Goal: Task Accomplishment & Management: Manage account settings

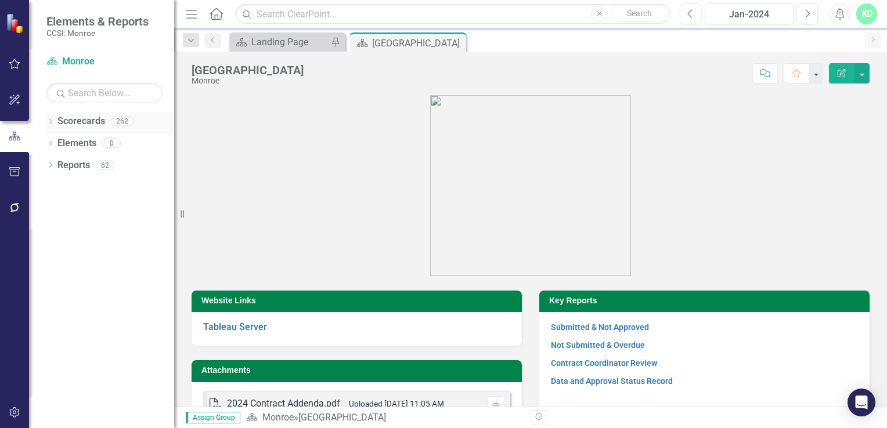
click at [47, 122] on icon "Dropdown" at bounding box center [50, 123] width 8 height 6
click at [54, 140] on icon "Dropdown" at bounding box center [56, 142] width 9 height 7
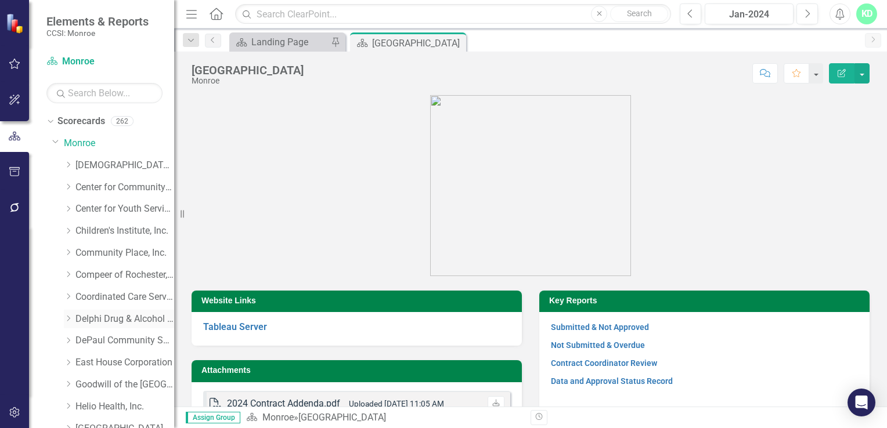
click at [89, 320] on link "Delphi Drug & Alcohol Council" at bounding box center [124, 319] width 99 height 13
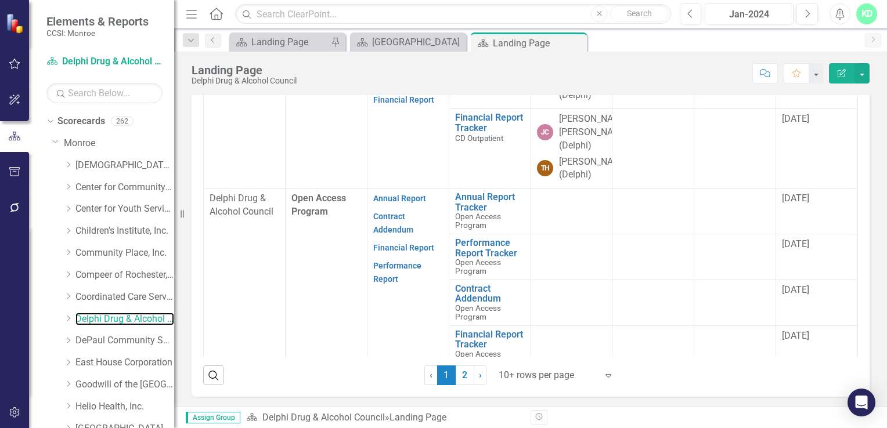
scroll to position [446, 0]
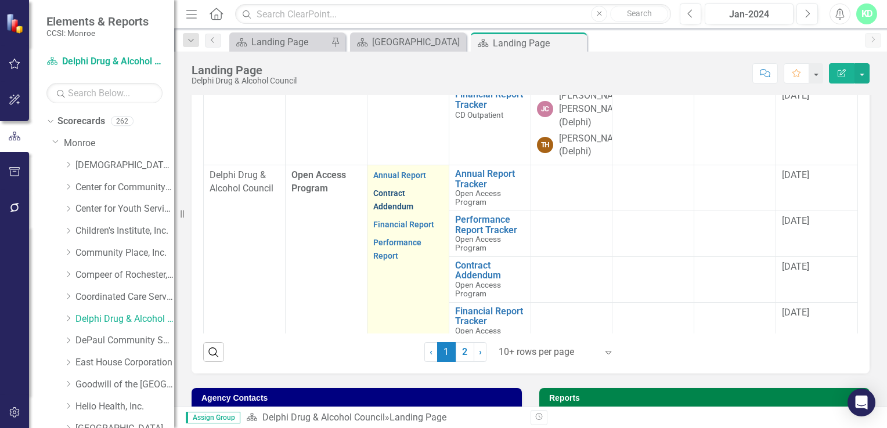
click at [398, 203] on link "Contract Addendum" at bounding box center [393, 200] width 40 height 23
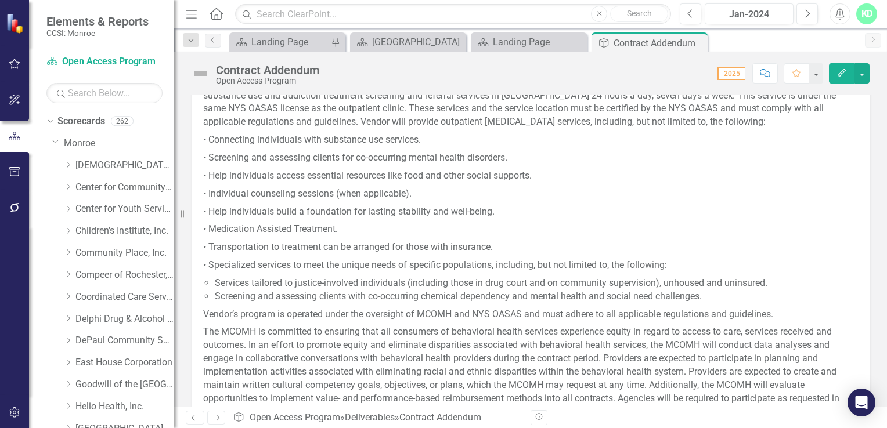
scroll to position [506, 0]
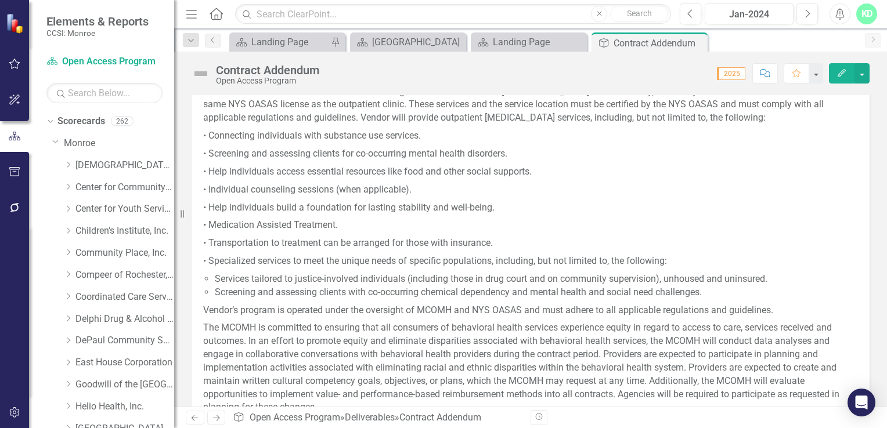
drag, startPoint x: 722, startPoint y: 293, endPoint x: 324, endPoint y: 150, distance: 423.3
click at [324, 150] on span "Delphi Drug & Alcohol Council, Inc. will operate a [MEDICAL_DATA] outpatient se…" at bounding box center [530, 252] width 655 height 361
click at [283, 132] on p "• Connecting individuals with substance use services." at bounding box center [530, 136] width 655 height 18
click at [211, 129] on p "• Connecting individuals with substance use services." at bounding box center [530, 136] width 655 height 18
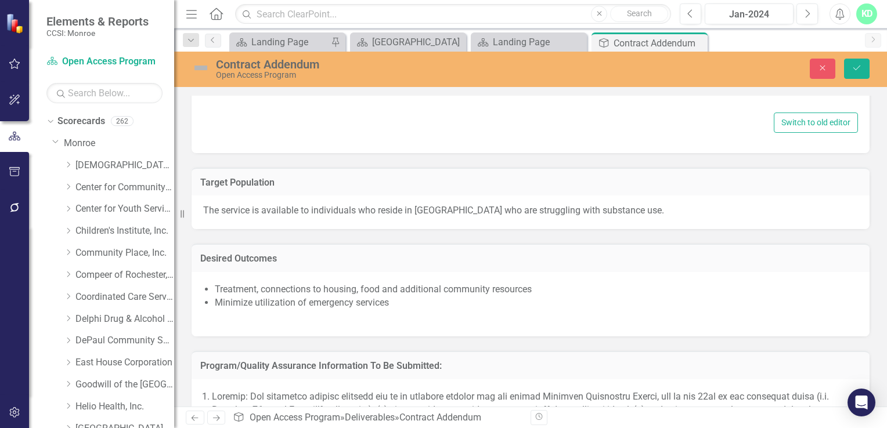
type textarea "<l>Ipsumd Sita & Consect Adipisc, Eli. sedd eiusmod t incididun utl etdolore ma…"
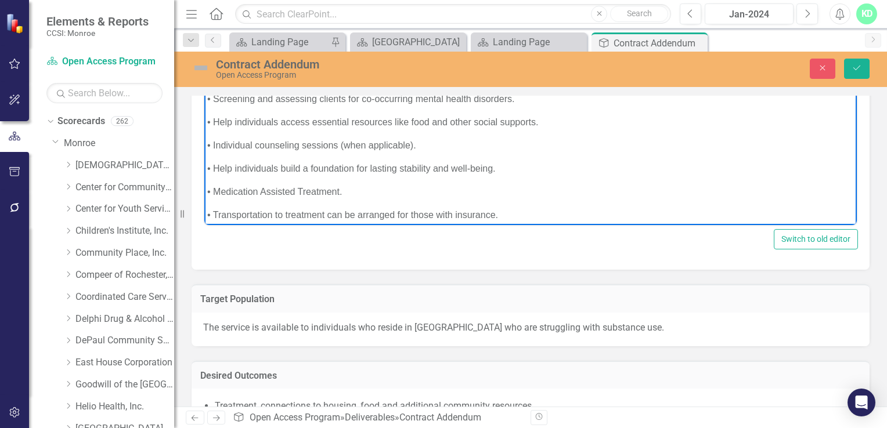
scroll to position [597, 0]
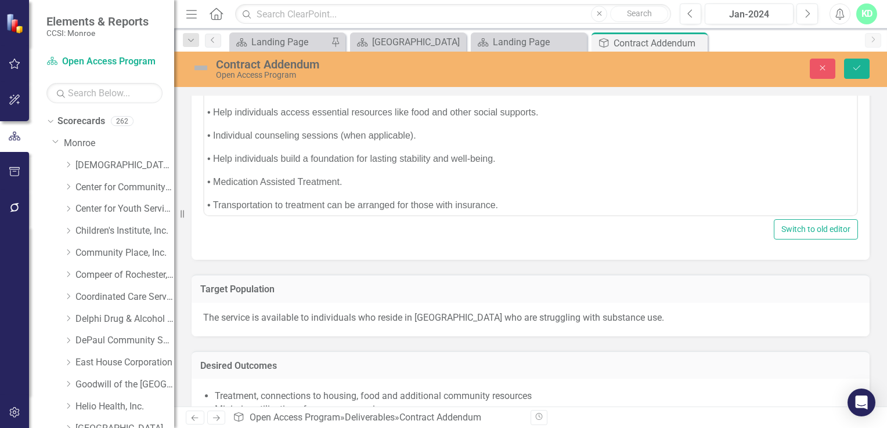
drag, startPoint x: 647, startPoint y: 312, endPoint x: 268, endPoint y: 308, distance: 379.1
click at [268, 308] on div "The service is available to individuals who reside in [GEOGRAPHIC_DATA] who are…" at bounding box center [531, 320] width 678 height 34
click at [650, 316] on p "The service is available to individuals who reside in [GEOGRAPHIC_DATA] who are…" at bounding box center [530, 318] width 655 height 13
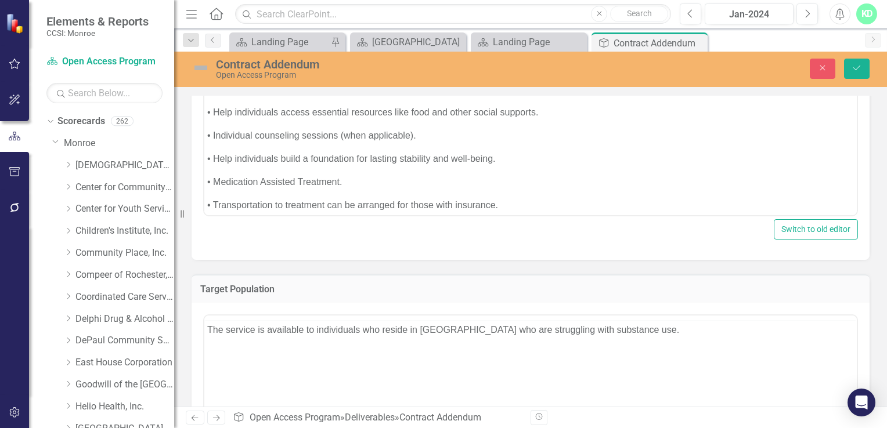
click at [650, 318] on div at bounding box center [530, 318] width 653 height 0
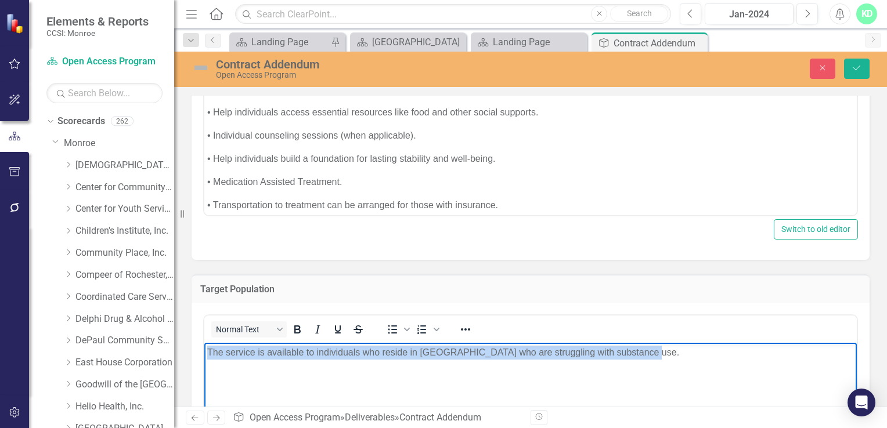
drag, startPoint x: 653, startPoint y: 358, endPoint x: 201, endPoint y: 359, distance: 451.1
click at [204, 359] on html "The service is available to individuals who reside in [GEOGRAPHIC_DATA] who are…" at bounding box center [530, 430] width 653 height 174
copy p "The service is available to individuals who reside in [GEOGRAPHIC_DATA] who are…"
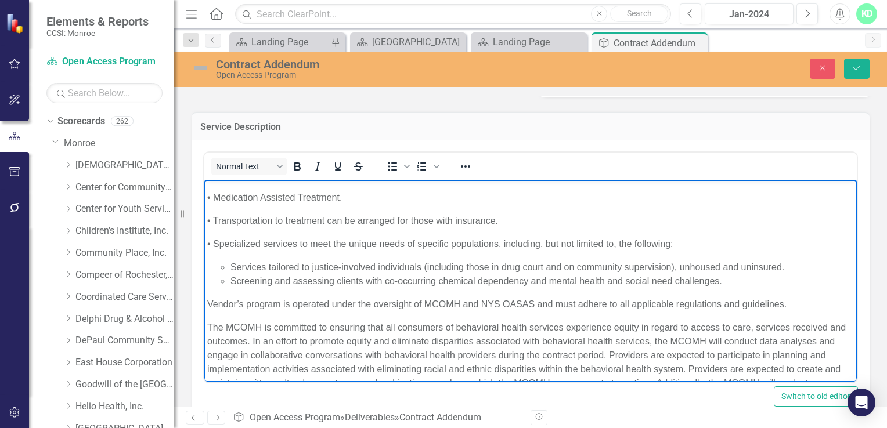
scroll to position [258, 0]
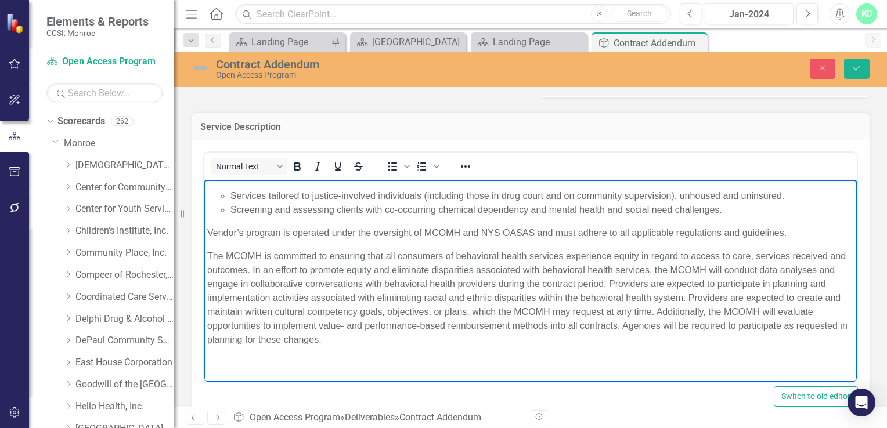
drag, startPoint x: 309, startPoint y: 223, endPoint x: 733, endPoint y: 217, distance: 423.3
click at [733, 217] on body "Delphi Drug & Alcohol Council, Inc. will operate a [MEDICAL_DATA] outpatient se…" at bounding box center [530, 159] width 653 height 447
copy body "Loremi Dolo & Sitamet Consect, Adi. elit seddoei t incididun utl etdolore magna…"
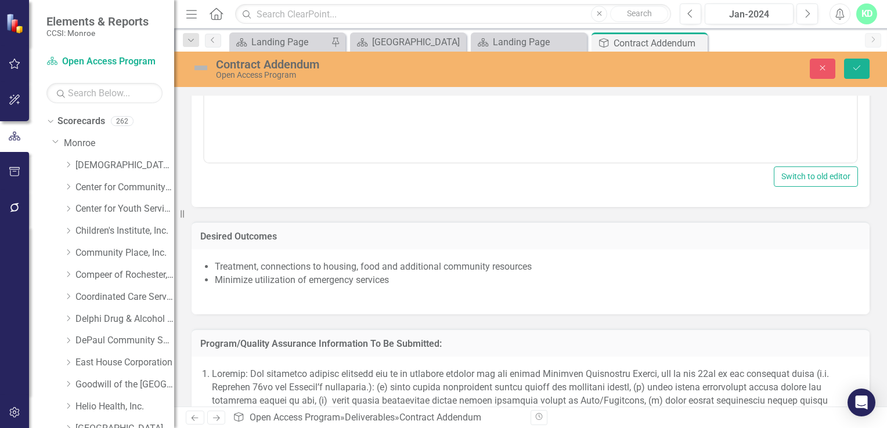
scroll to position [982, 0]
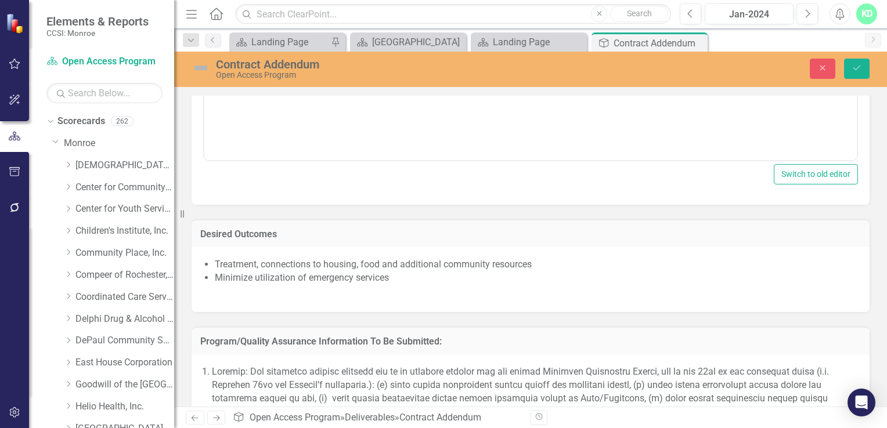
drag, startPoint x: 412, startPoint y: 278, endPoint x: 193, endPoint y: 255, distance: 219.4
click at [193, 255] on div "Treatment, connections to housing, food and additional community resources Mini…" at bounding box center [531, 279] width 678 height 65
click at [430, 302] on div "Treatment, connections to housing, food and additional community resources Mini…" at bounding box center [531, 279] width 678 height 65
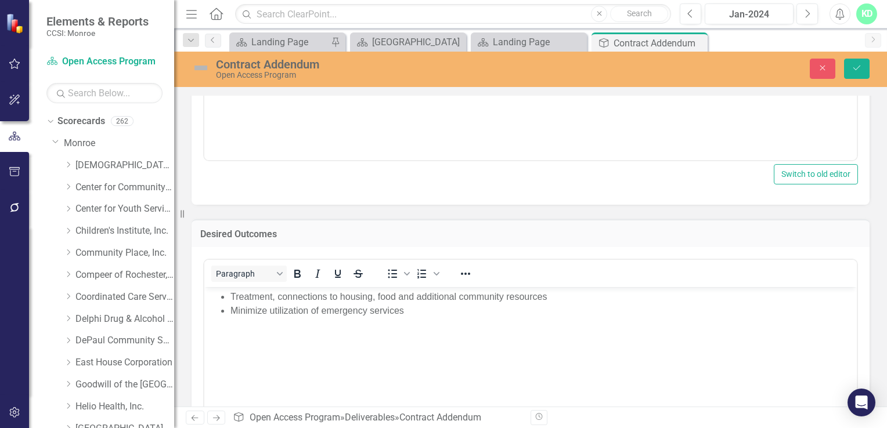
scroll to position [0, 0]
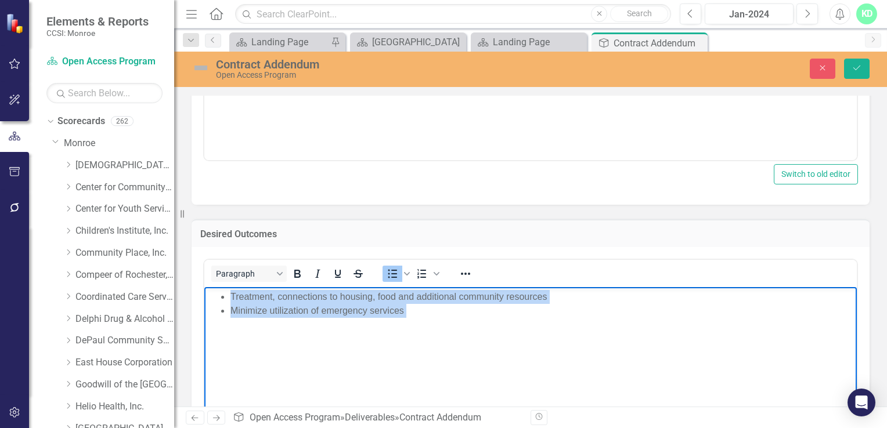
drag, startPoint x: 420, startPoint y: 319, endPoint x: 228, endPoint y: 301, distance: 193.0
click at [228, 301] on body "Treatment, connections to housing, food and additional community resources Mini…" at bounding box center [530, 374] width 653 height 174
copy ul "Treatment, connections to housing, food and additional community resources Mini…"
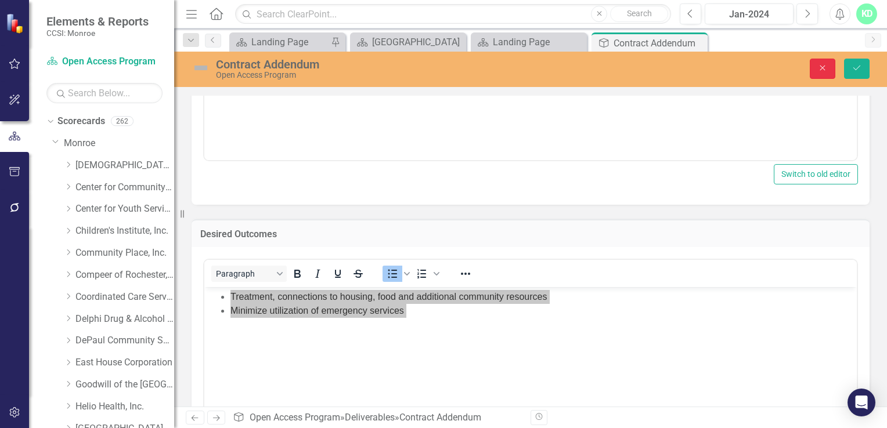
click at [821, 66] on icon "button" at bounding box center [822, 68] width 5 height 5
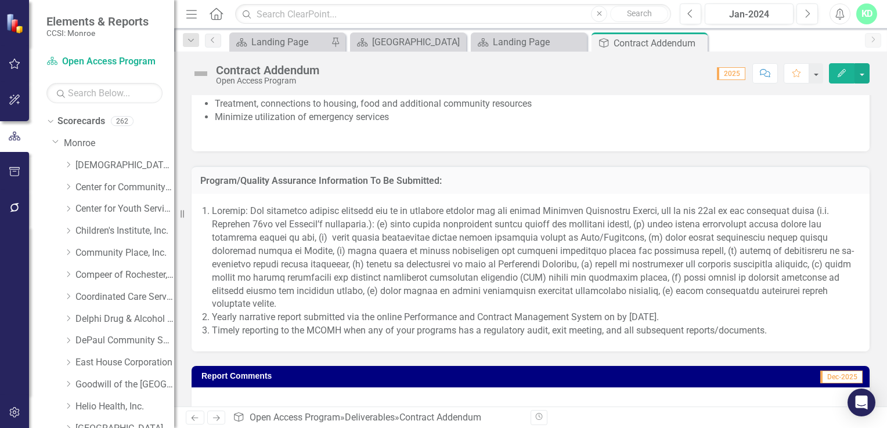
scroll to position [1076, 0]
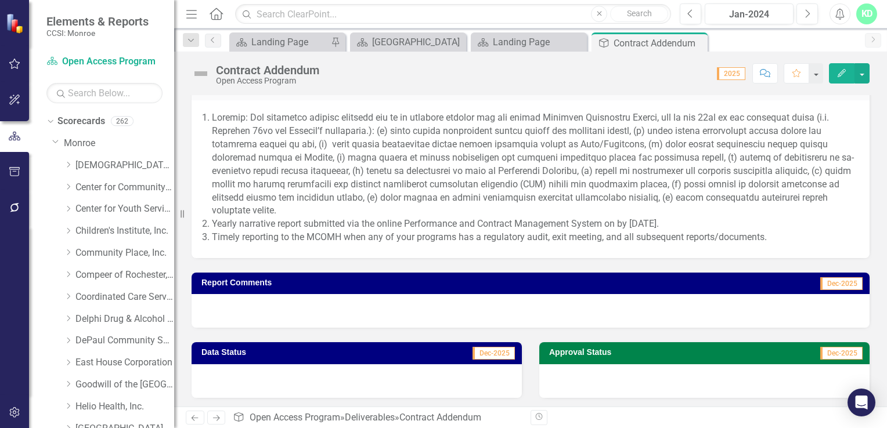
click at [868, 19] on div "KD" at bounding box center [866, 13] width 21 height 21
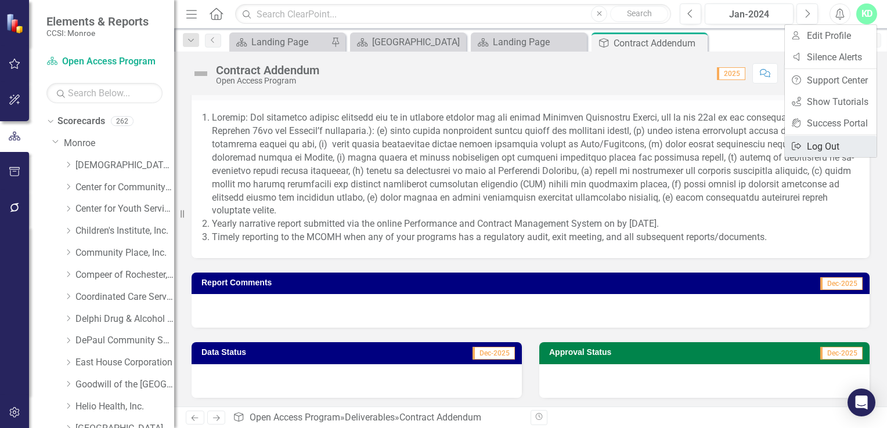
click at [822, 143] on link "Logout Log Out" at bounding box center [831, 146] width 92 height 21
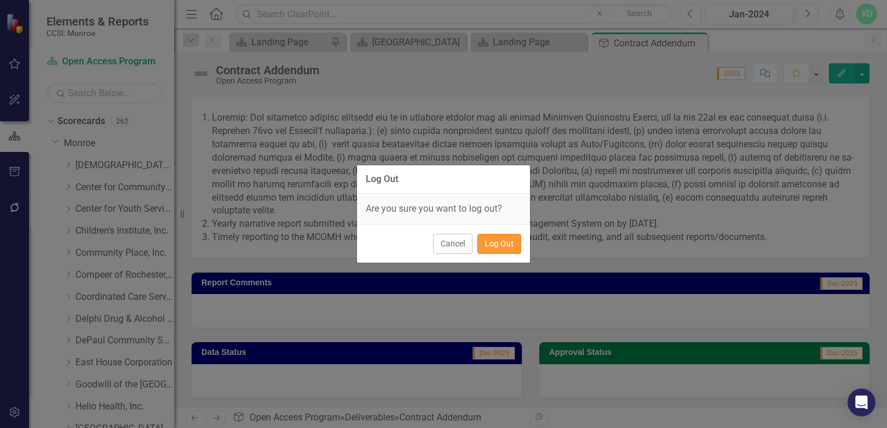
click at [501, 242] on button "Log Out" at bounding box center [499, 244] width 44 height 20
